Goal: Task Accomplishment & Management: Use online tool/utility

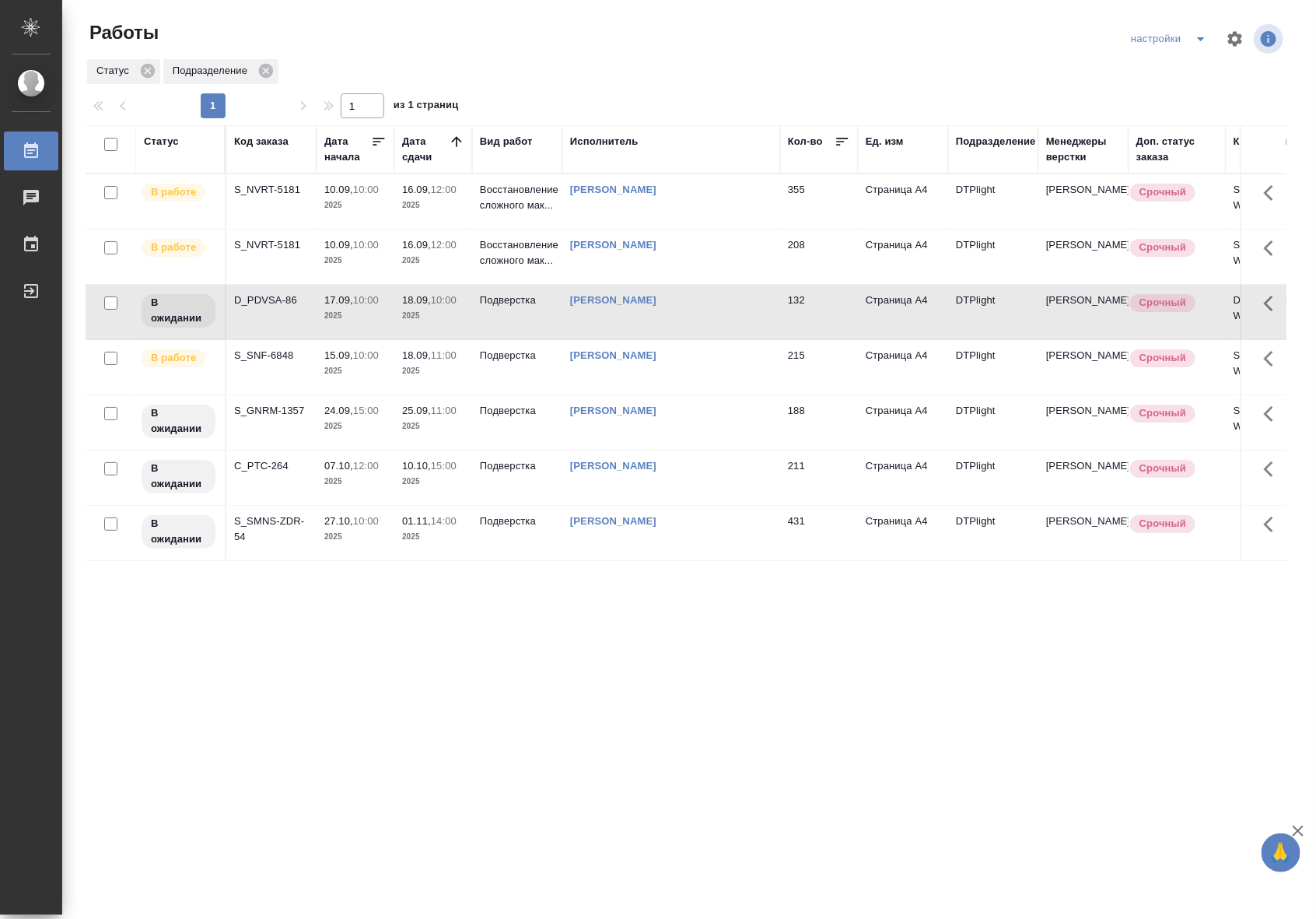
click at [441, 368] on p "2025" at bounding box center [433, 371] width 62 height 16
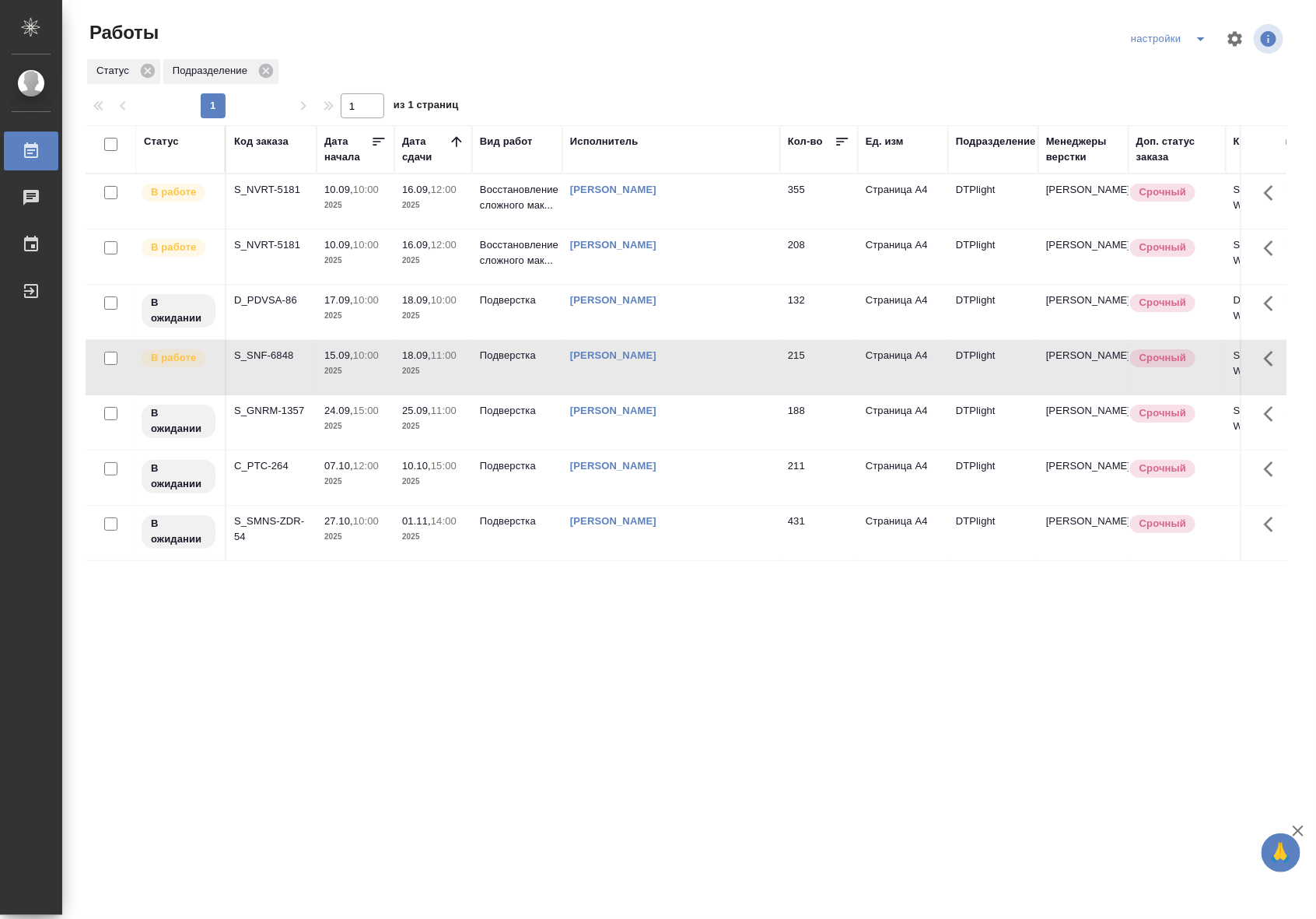
click at [441, 368] on p "2025" at bounding box center [433, 371] width 62 height 16
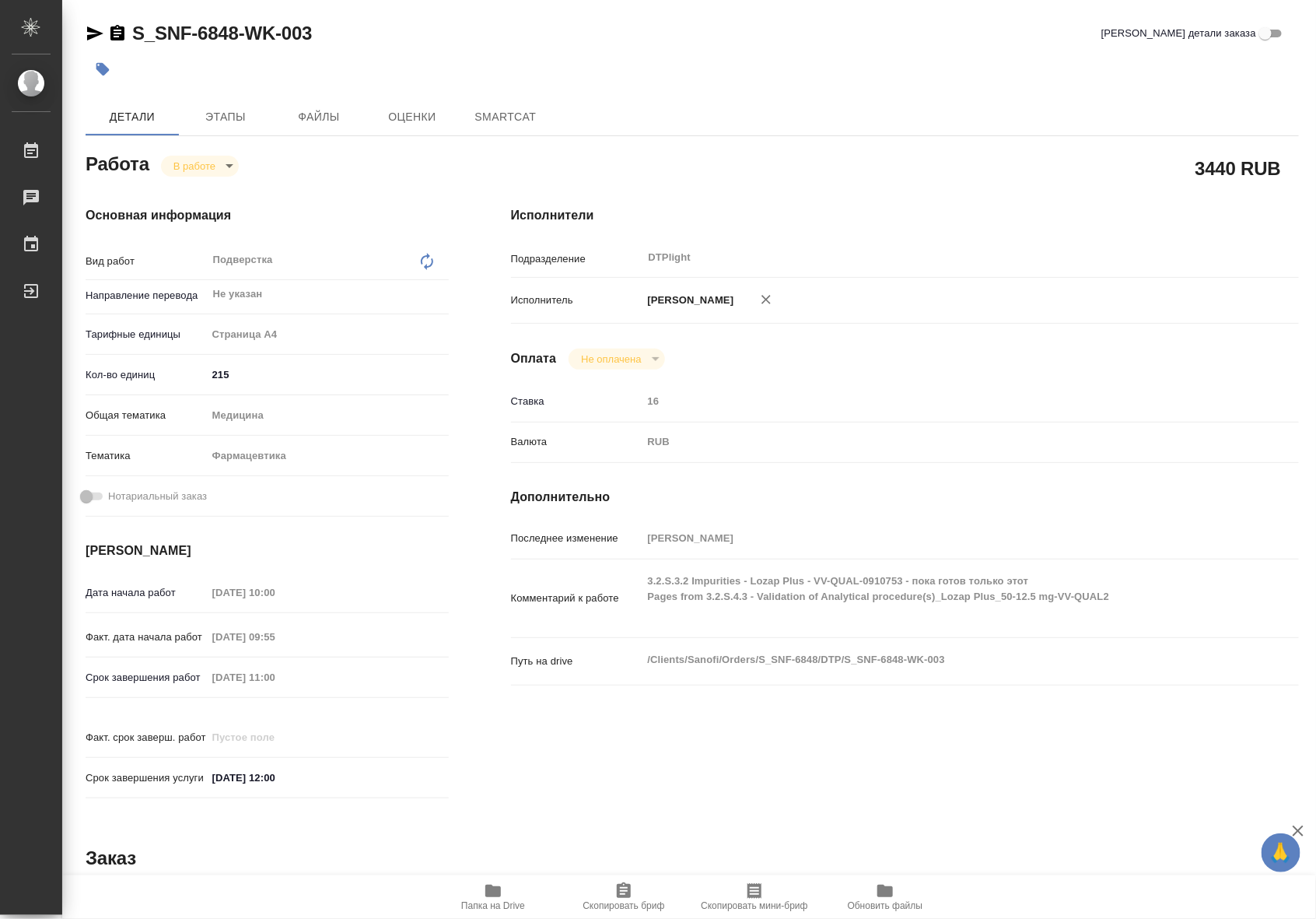
type textarea "x"
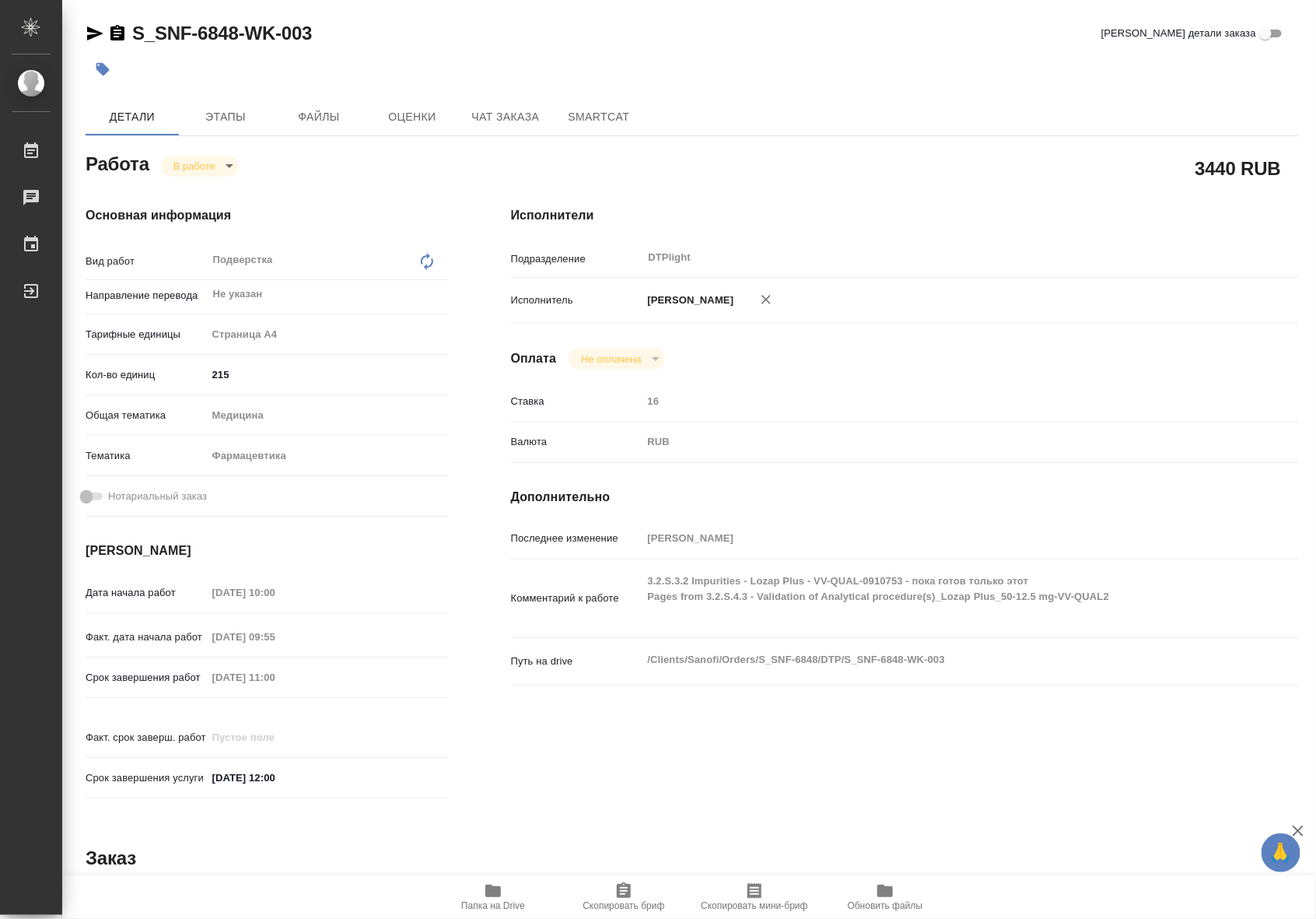
type textarea "x"
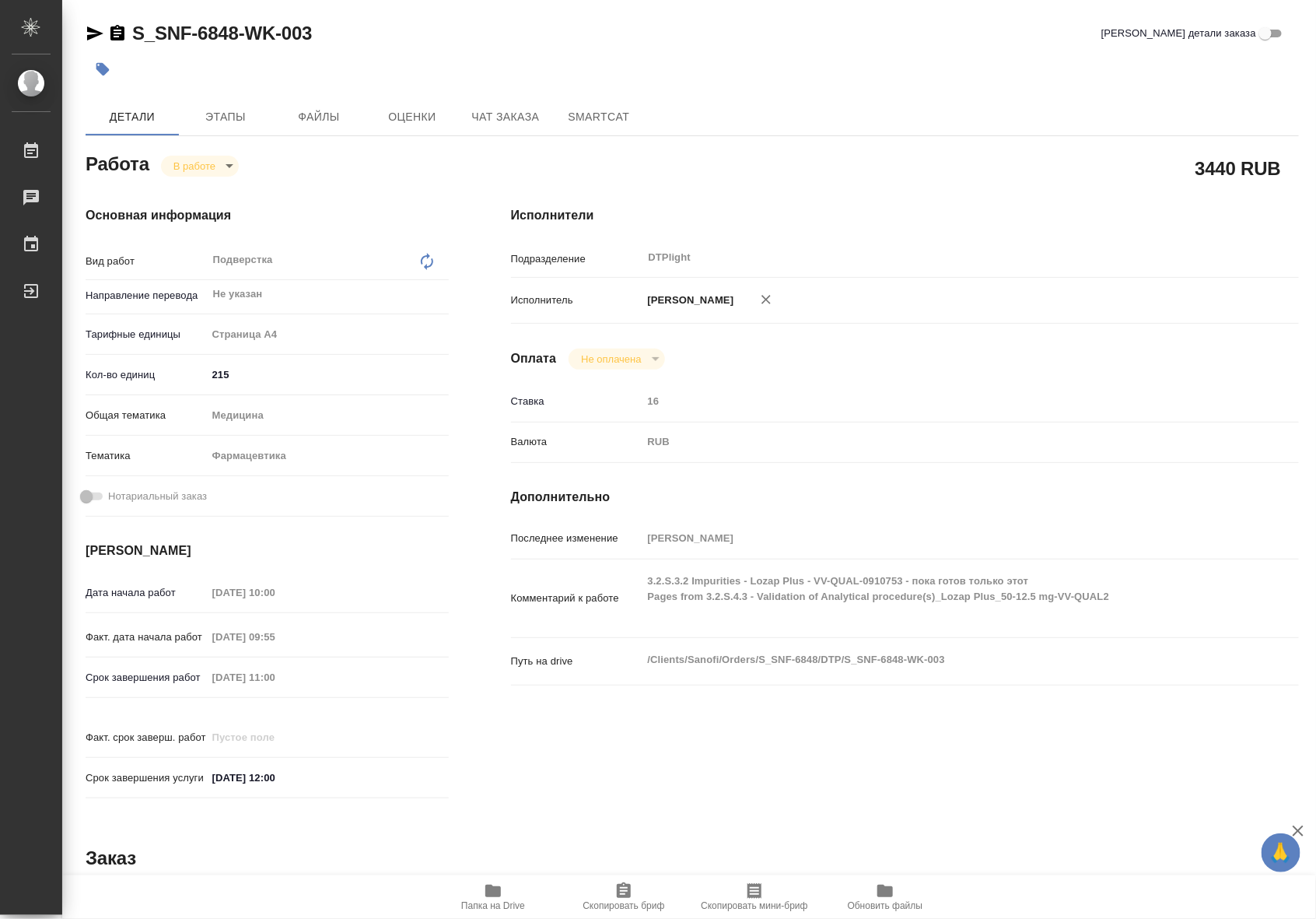
type textarea "x"
